Goal: Task Accomplishment & Management: Manage account settings

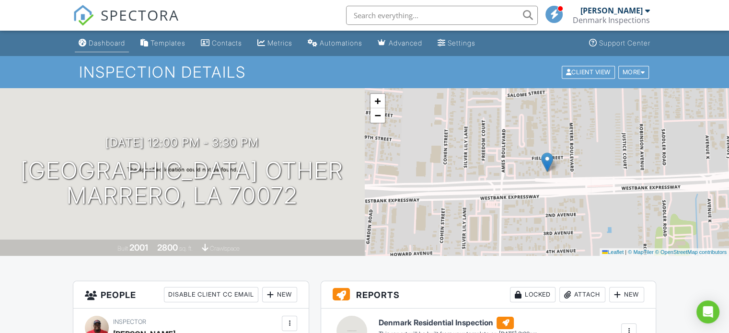
click at [115, 44] on div "Dashboard" at bounding box center [107, 43] width 36 height 8
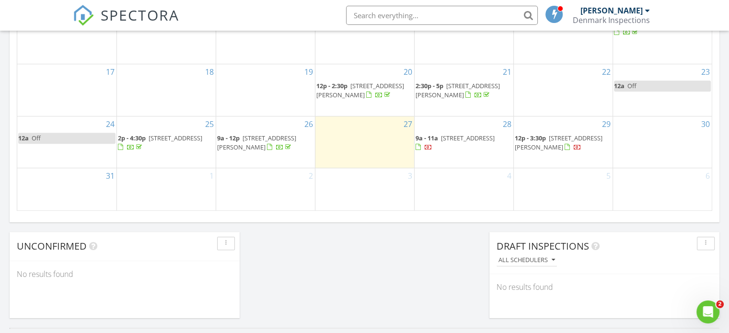
scroll to position [671, 0]
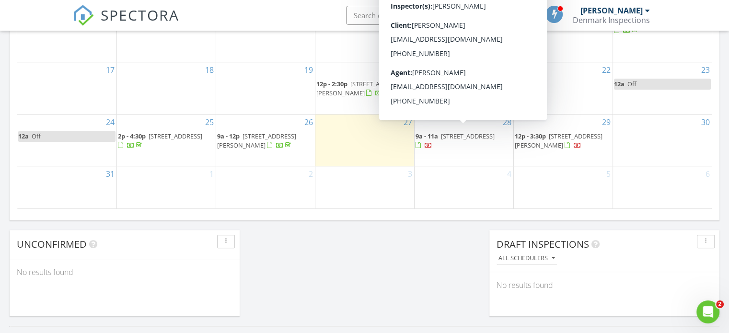
click at [472, 132] on span "638 Colony Park Dr, LaPlace 70068" at bounding box center [468, 136] width 54 height 9
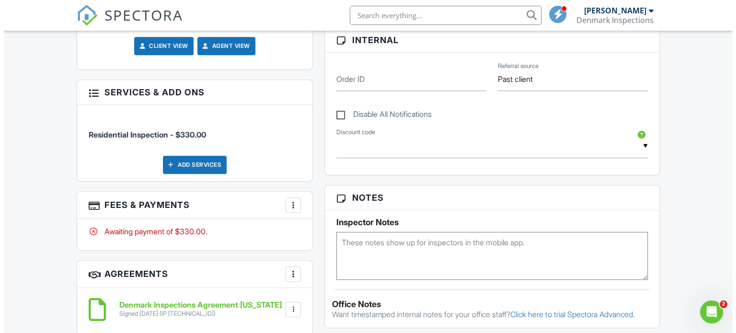
scroll to position [479, 0]
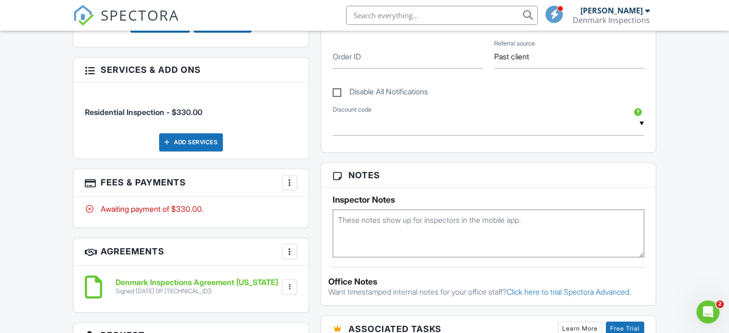
click at [208, 143] on div "Add Services" at bounding box center [191, 142] width 64 height 18
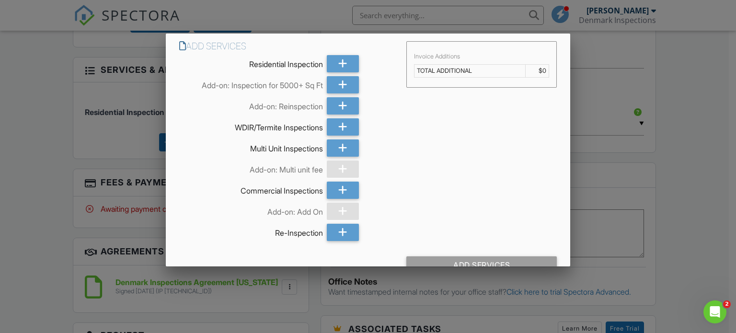
click at [102, 128] on div at bounding box center [368, 160] width 736 height 417
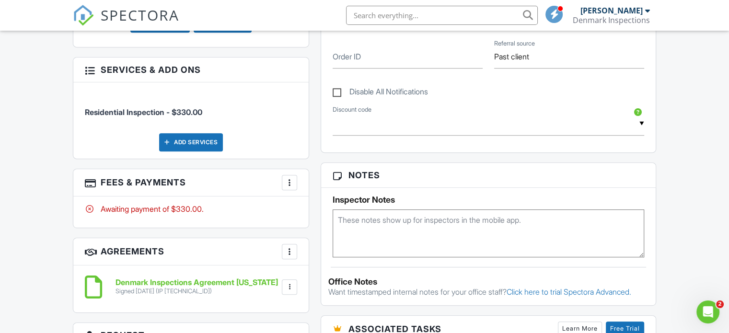
click at [289, 251] on div at bounding box center [290, 252] width 10 height 10
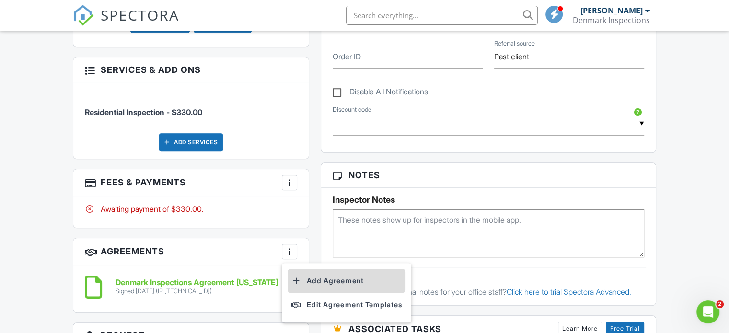
click at [313, 279] on li "Add Agreement" at bounding box center [347, 281] width 118 height 24
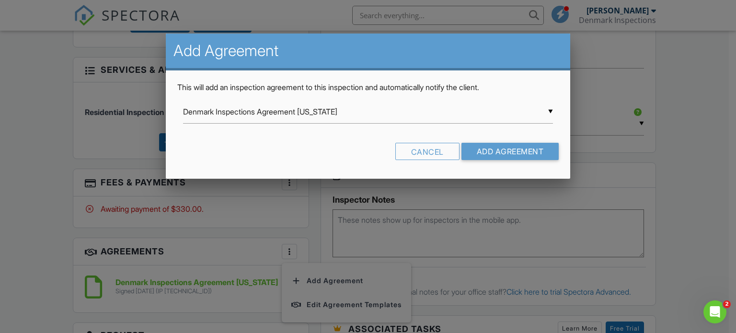
click at [537, 111] on div "▼ Denmark Inspections Agreement Louisiana Denmark Inspections Agreement Louisia…" at bounding box center [368, 111] width 371 height 23
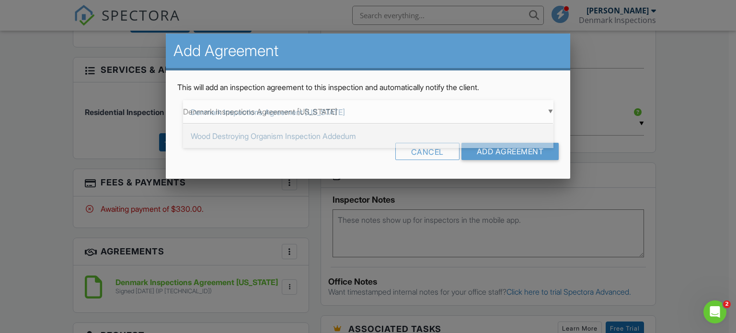
click at [251, 133] on span "Wood Destroying Organism Inspection Addedum" at bounding box center [368, 136] width 371 height 24
type input "Wood Destroying Organism Inspection Addedum"
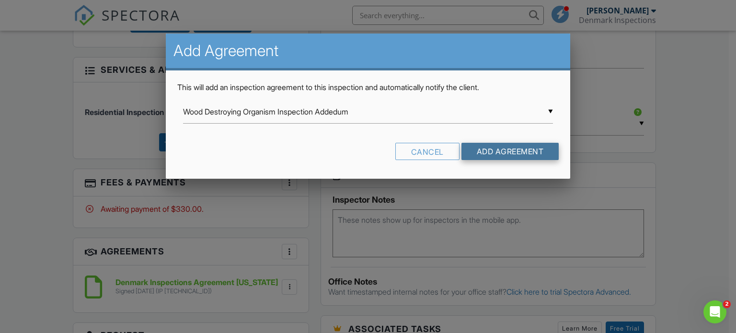
click at [533, 149] on input "Add Agreement" at bounding box center [511, 151] width 98 height 17
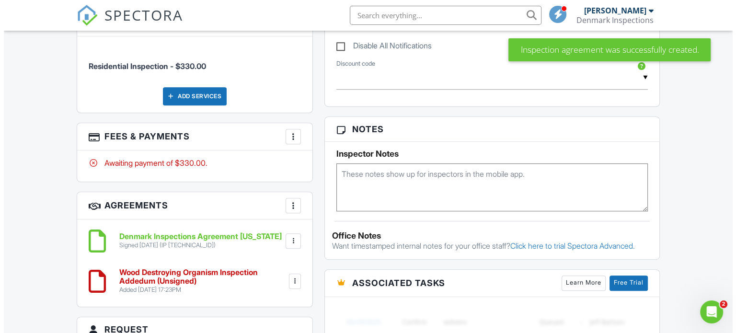
scroll to position [575, 0]
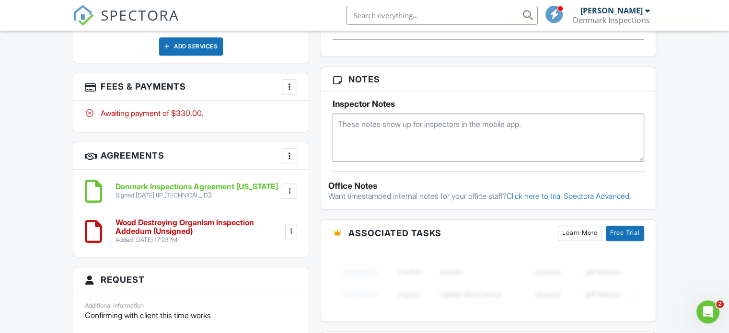
click at [171, 51] on div "Add Services" at bounding box center [191, 46] width 64 height 18
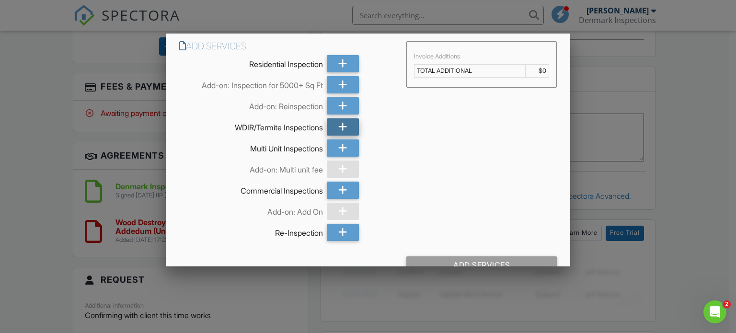
click at [339, 124] on icon at bounding box center [342, 126] width 9 height 17
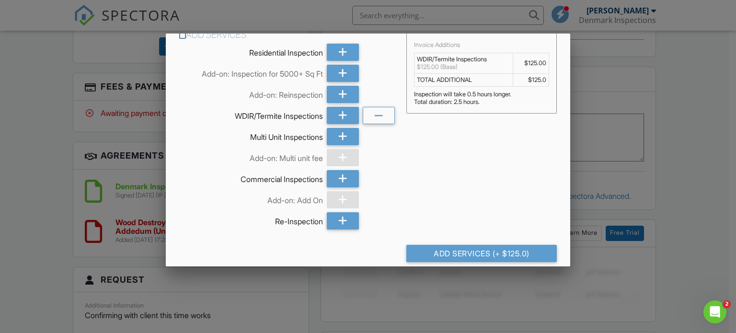
scroll to position [22, 0]
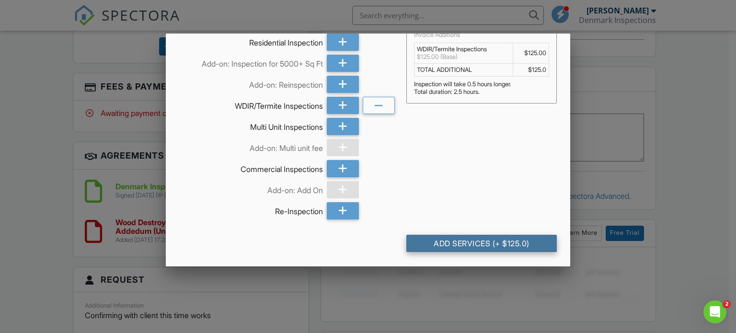
click at [469, 243] on div "Add Services (+ $125.0)" at bounding box center [481, 243] width 151 height 17
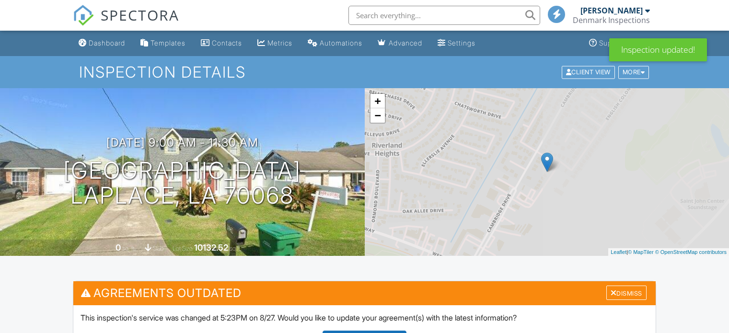
scroll to position [192, 0]
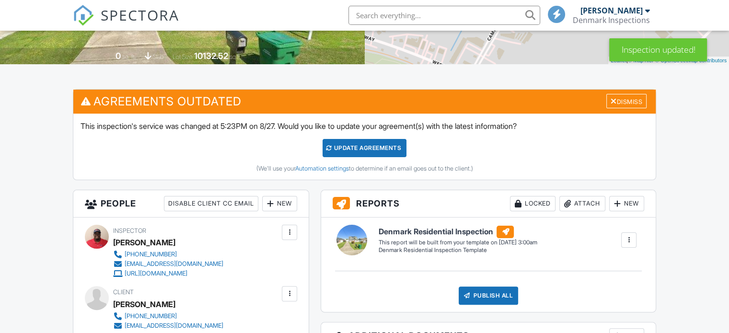
click at [357, 149] on div "Update Agreements" at bounding box center [365, 148] width 84 height 18
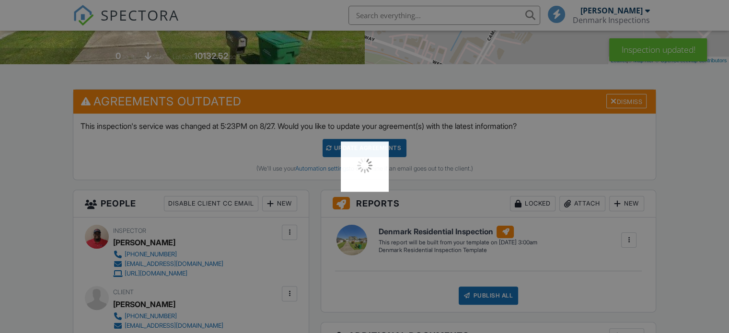
scroll to position [0, 0]
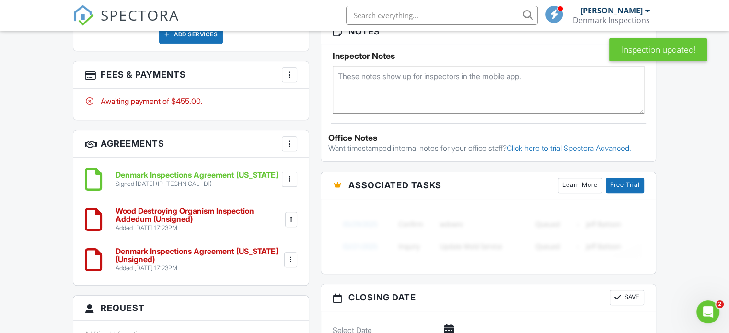
scroll to position [671, 0]
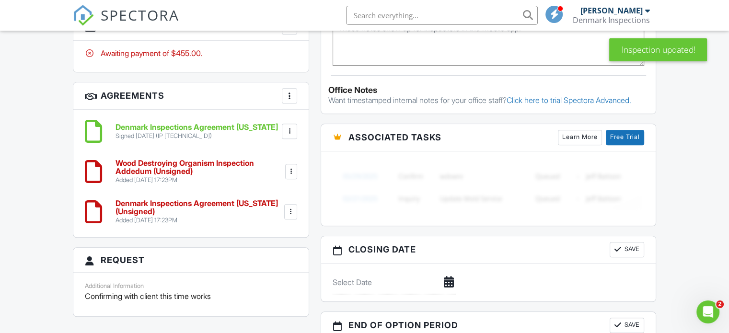
click at [291, 210] on div at bounding box center [291, 212] width 10 height 10
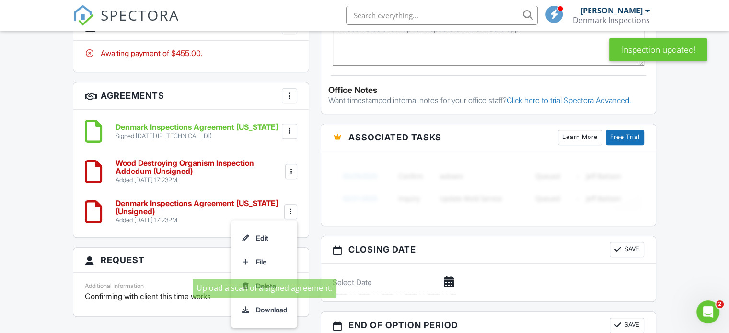
click at [255, 287] on li "Delete" at bounding box center [264, 286] width 55 height 24
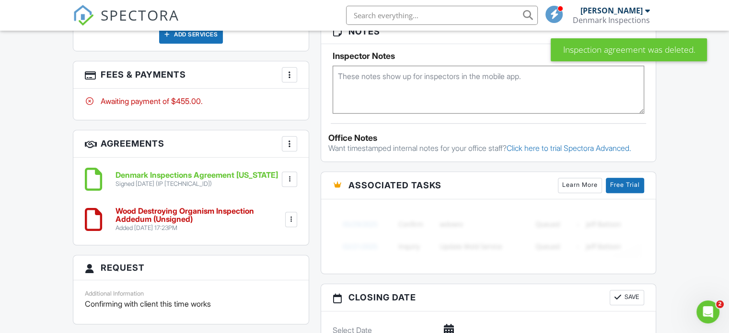
click at [289, 218] on div at bounding box center [292, 220] width 10 height 10
click at [257, 241] on li "Edit" at bounding box center [264, 246] width 55 height 24
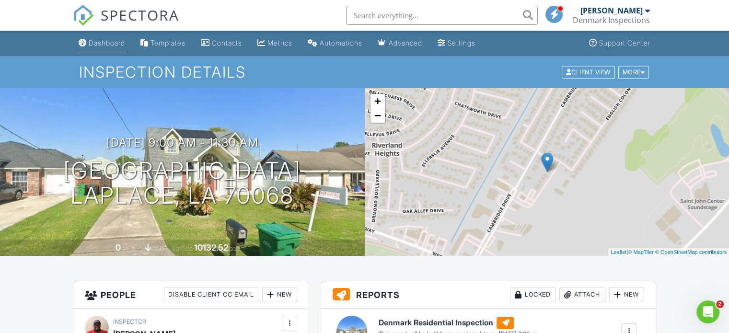
click at [100, 44] on div "Dashboard" at bounding box center [107, 43] width 36 height 8
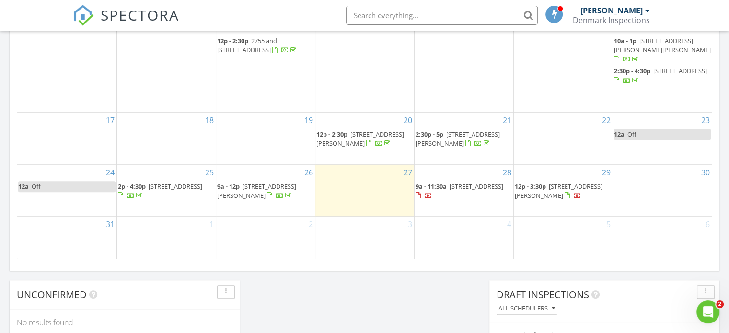
scroll to position [623, 0]
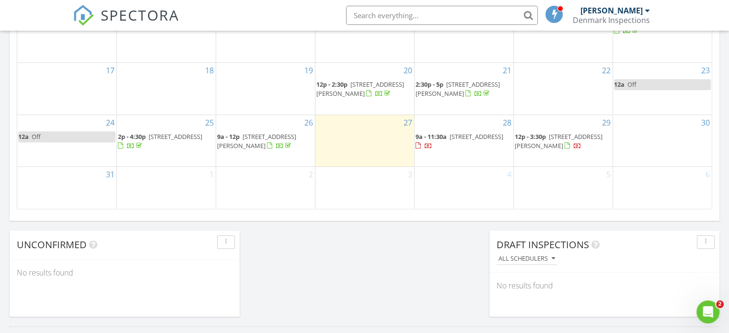
scroll to position [671, 0]
